Goal: Information Seeking & Learning: Learn about a topic

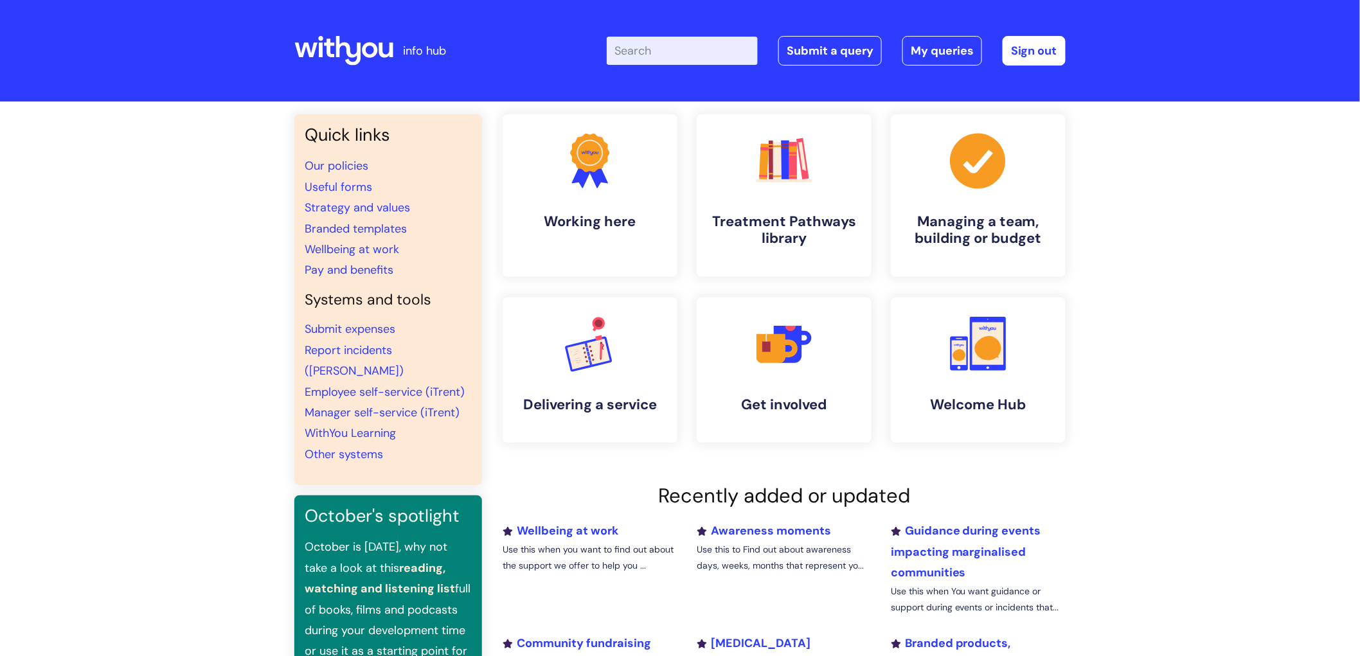
click at [652, 53] on input "Enter your search term here..." at bounding box center [682, 51] width 151 height 28
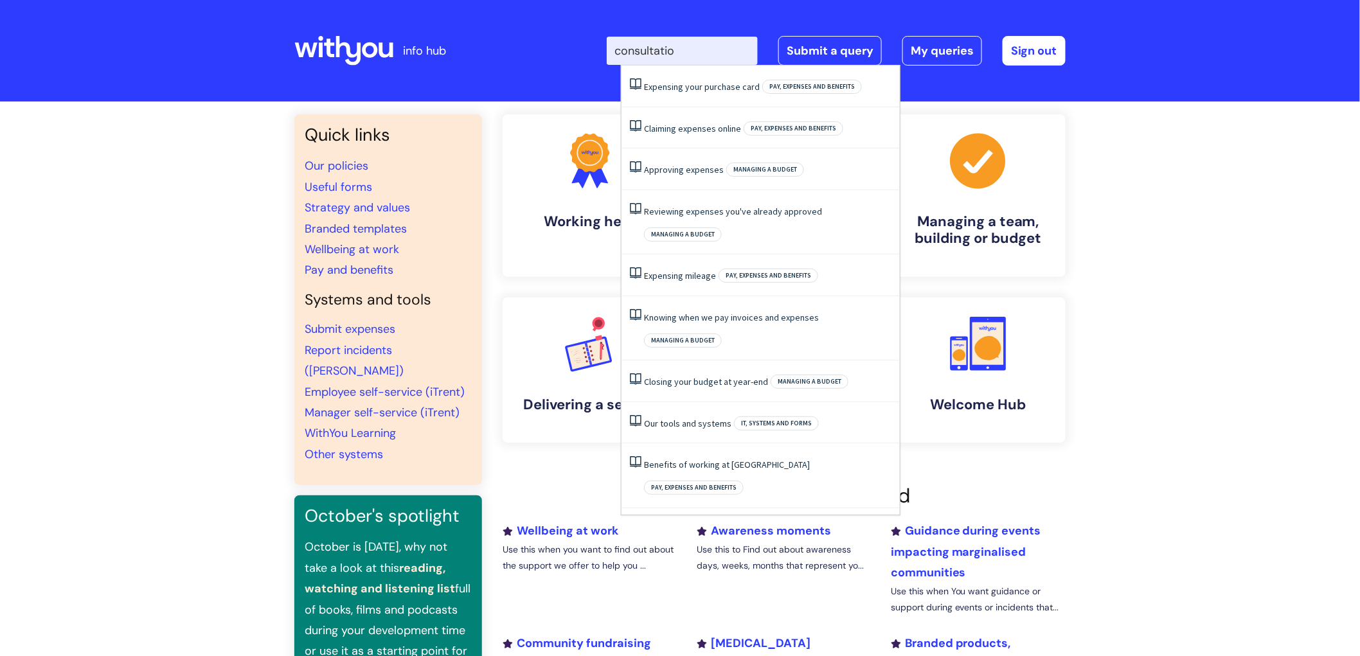
type input "consultation"
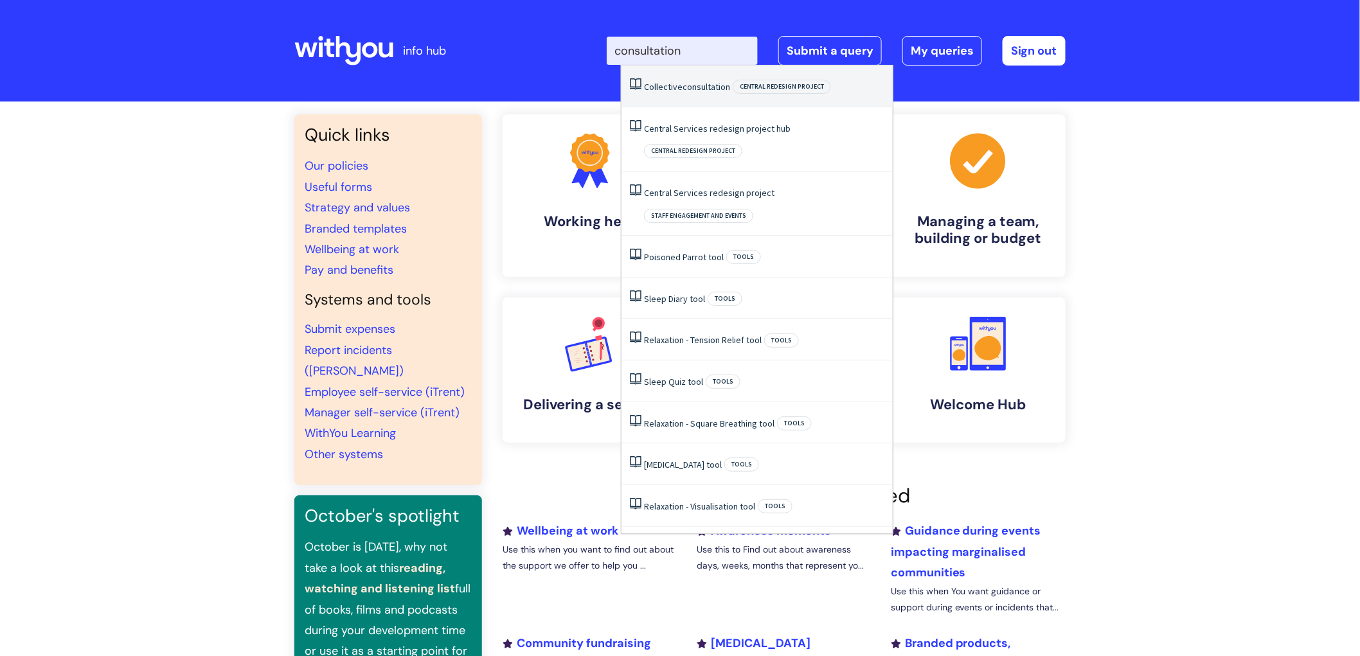
click at [706, 87] on span "consultation" at bounding box center [707, 87] width 48 height 12
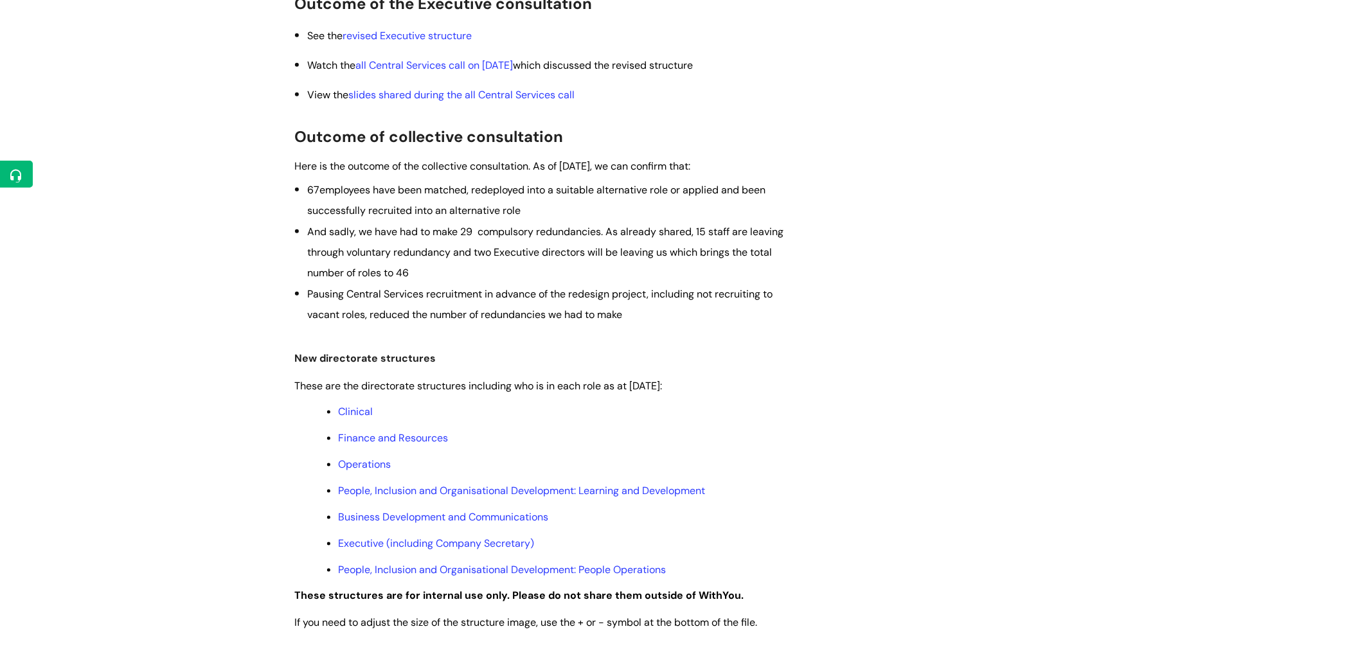
scroll to position [499, 0]
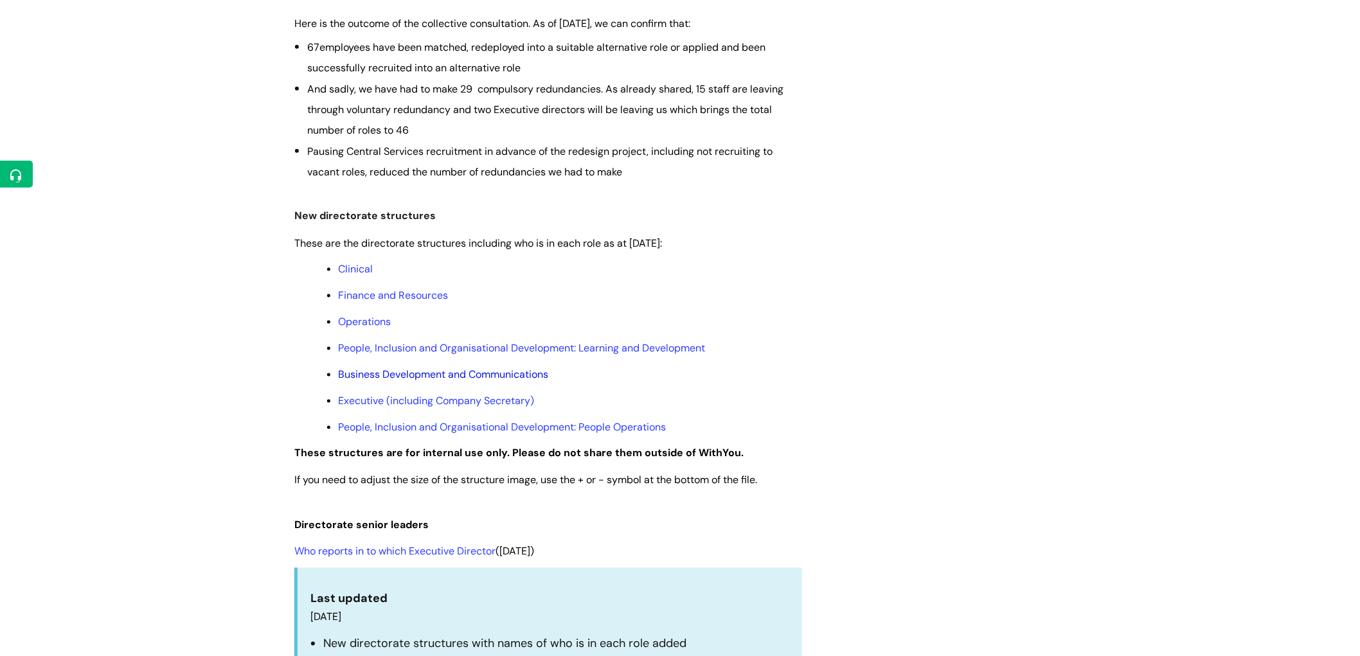
click at [463, 370] on link "Business Development and Communications" at bounding box center [443, 374] width 210 height 13
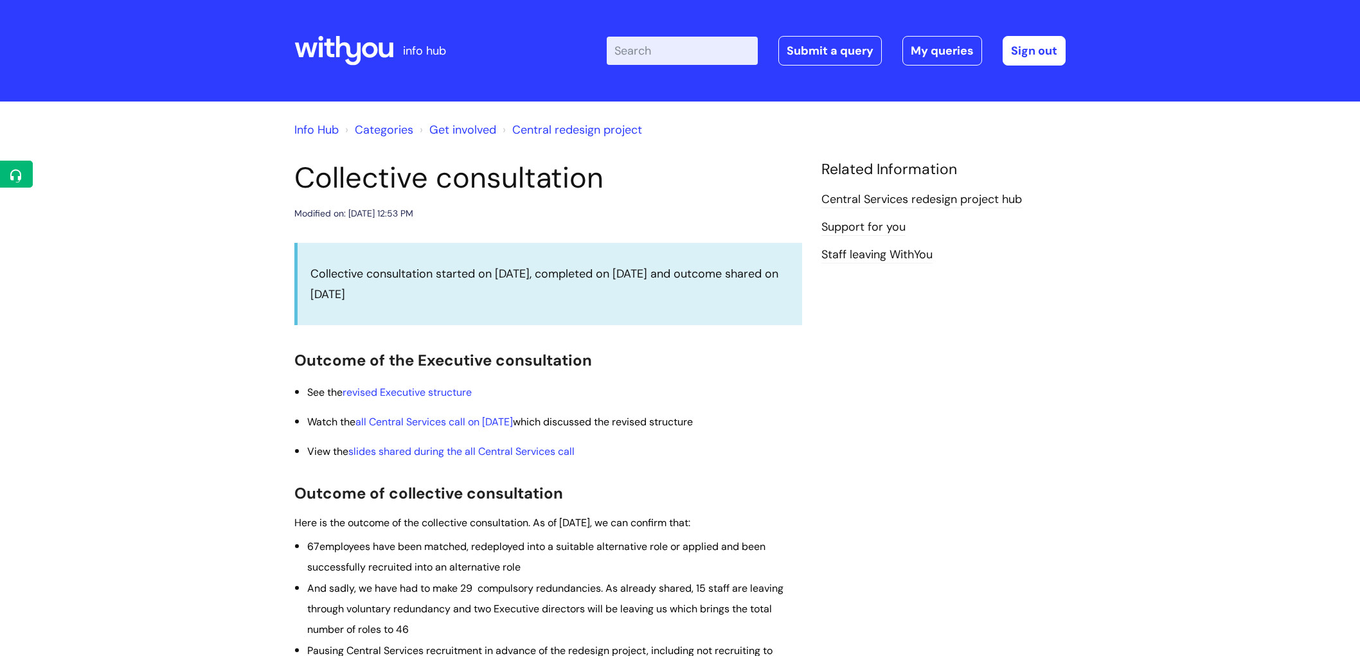
scroll to position [499, 0]
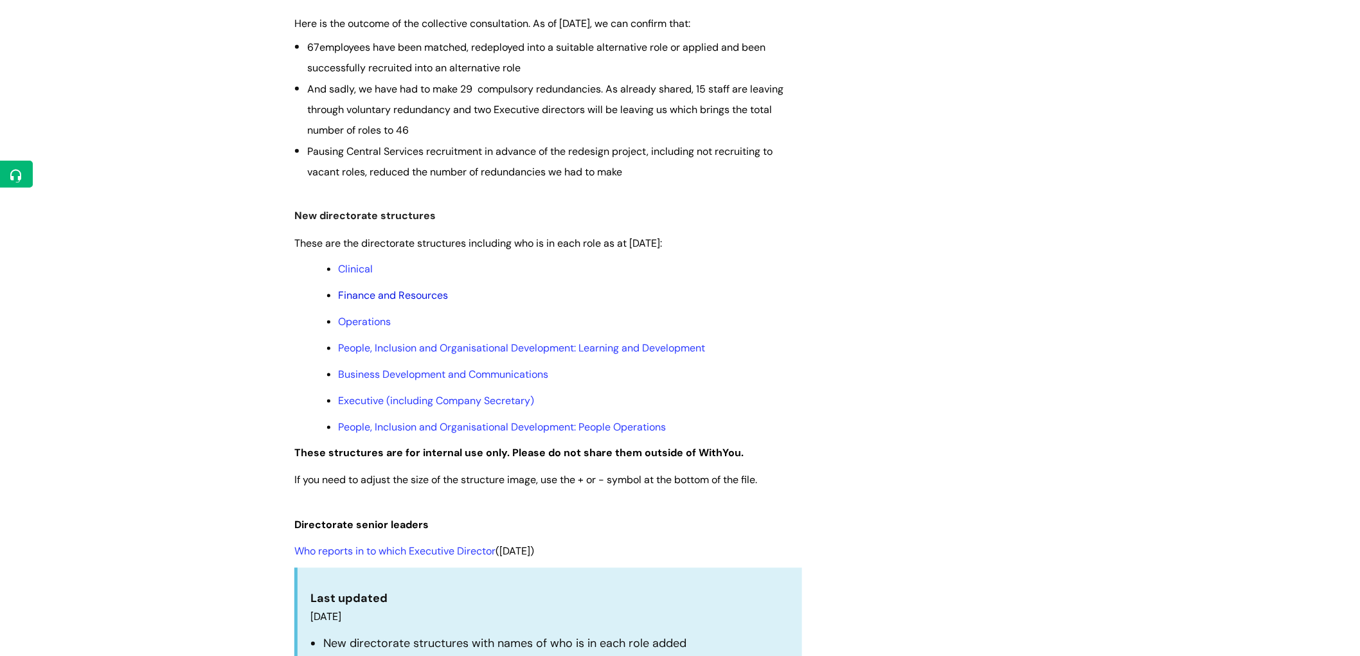
click at [418, 297] on link "Finance and Resources" at bounding box center [393, 295] width 110 height 13
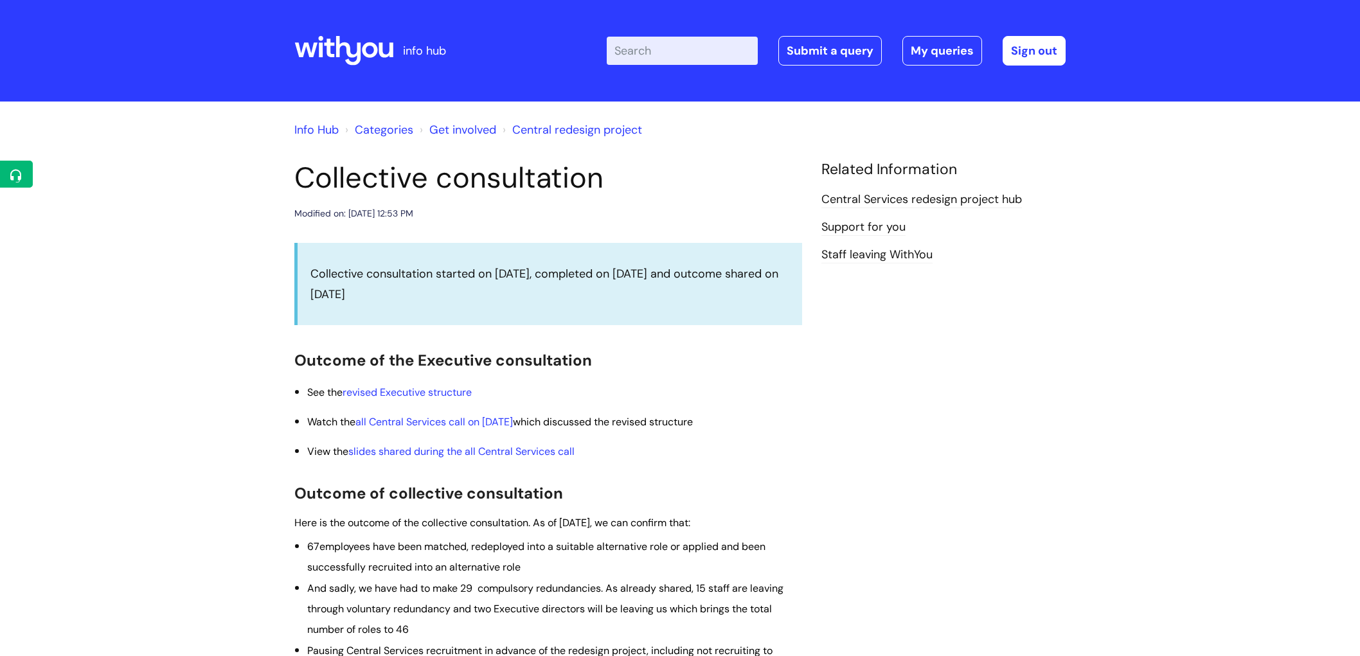
scroll to position [499, 0]
